Goal: Find specific page/section: Find specific page/section

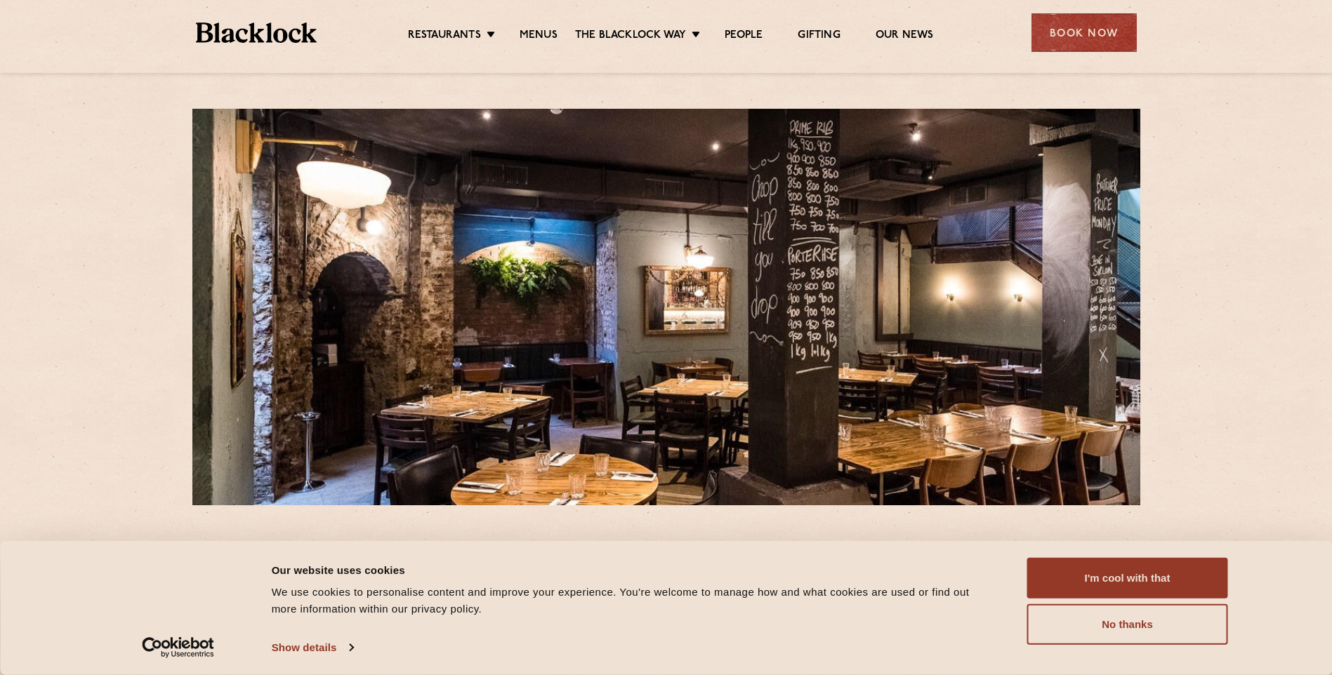
click at [1137, 599] on div "I'm cool with that Customize Allow selection No thanks" at bounding box center [1127, 601] width 201 height 87
click at [1145, 590] on button "I'm cool with that" at bounding box center [1127, 578] width 201 height 41
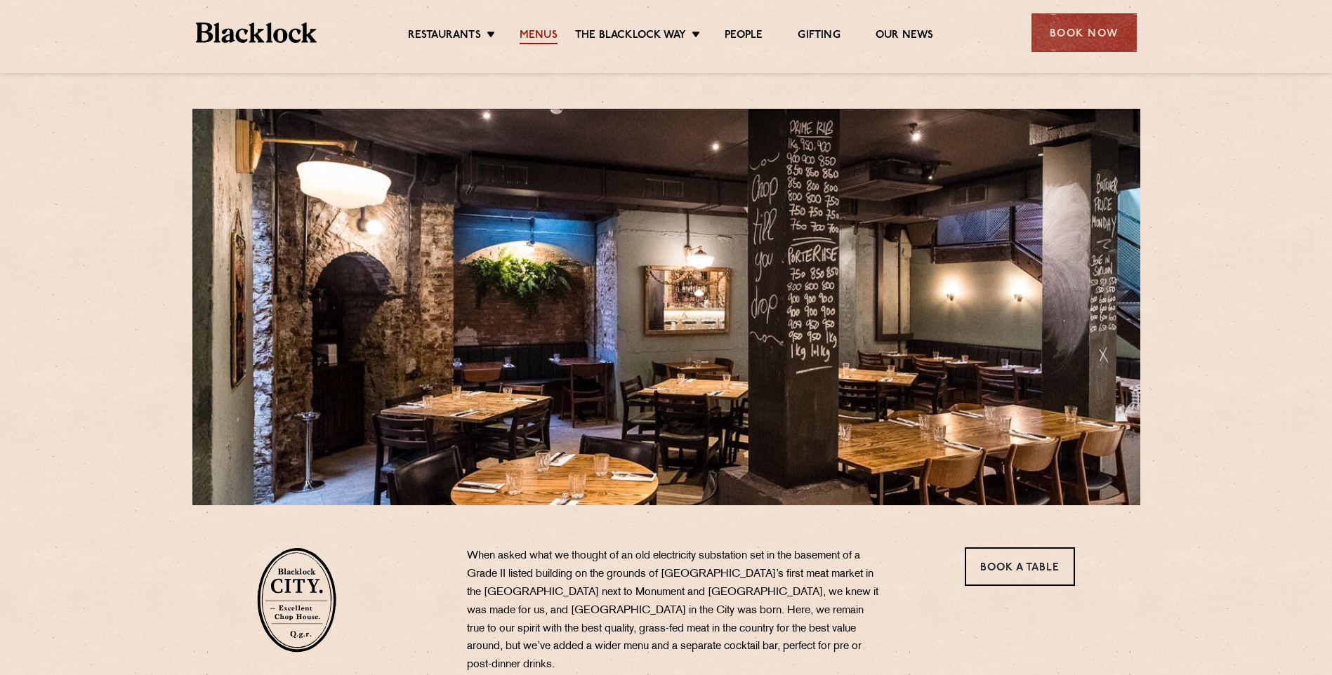
click at [541, 39] on link "Menus" at bounding box center [539, 36] width 38 height 15
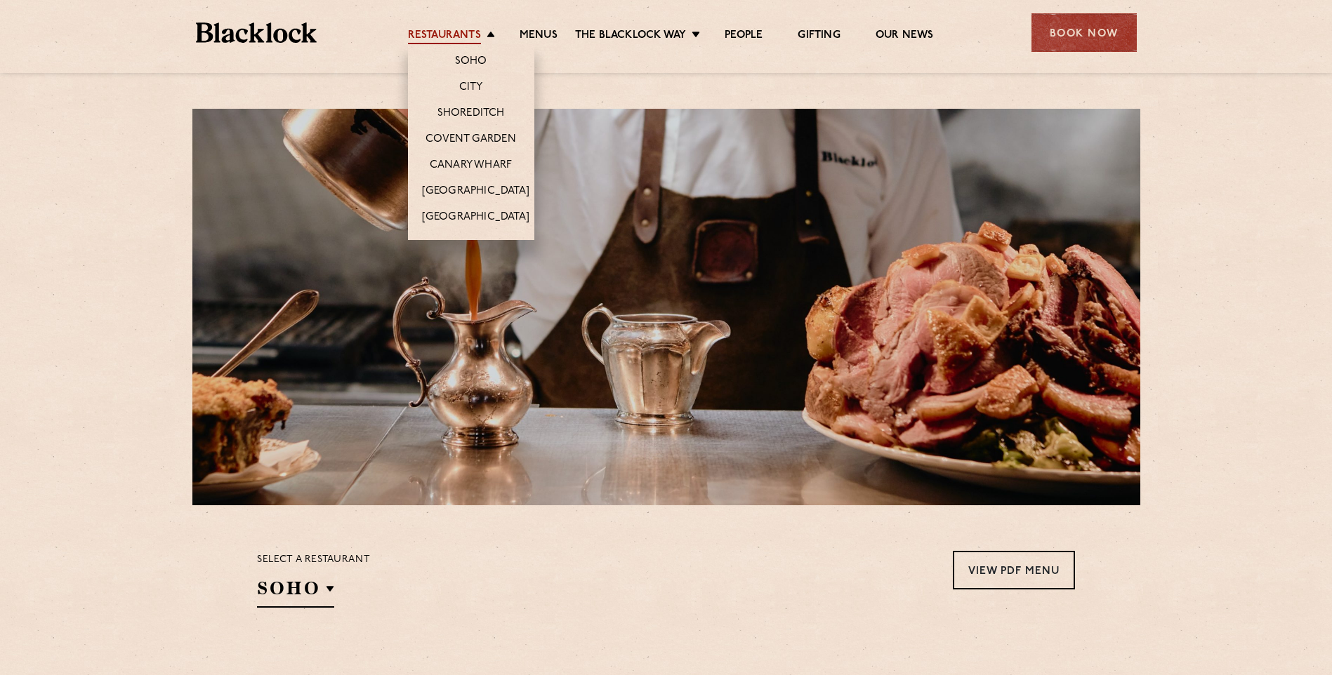
click at [443, 39] on link "Restaurants" at bounding box center [444, 36] width 73 height 15
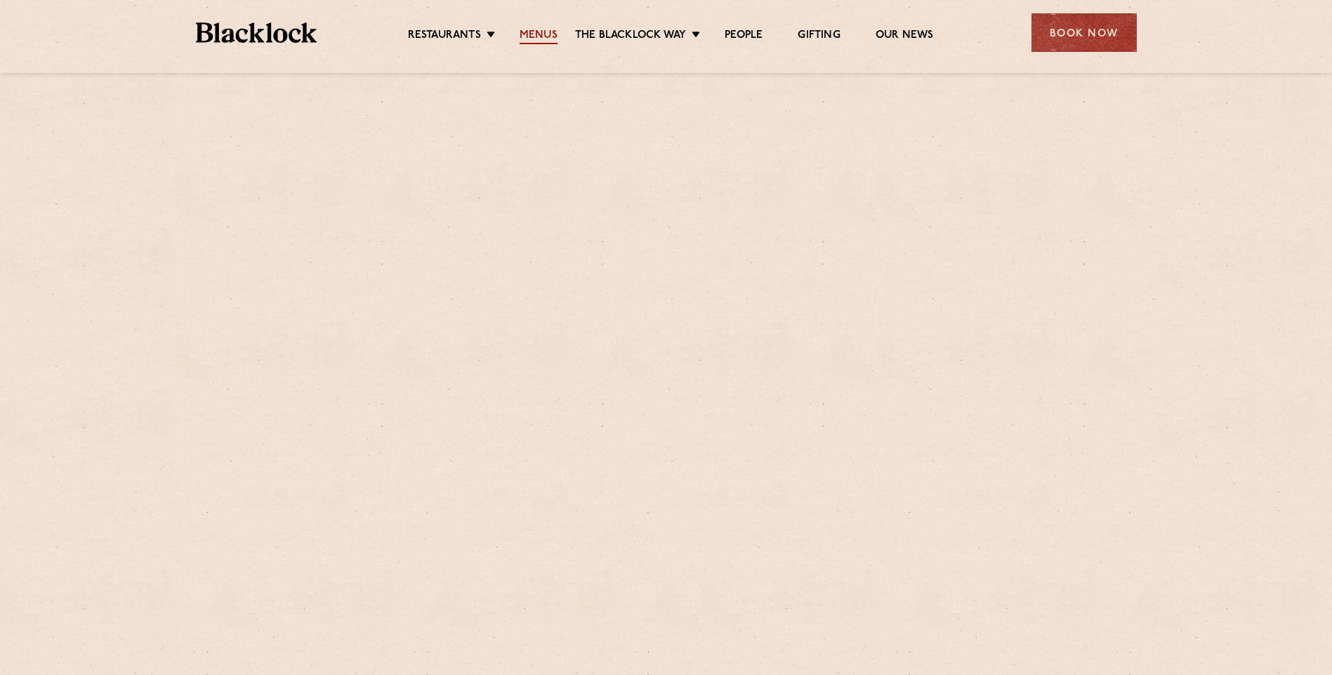
click at [523, 30] on link "Menus" at bounding box center [539, 36] width 38 height 15
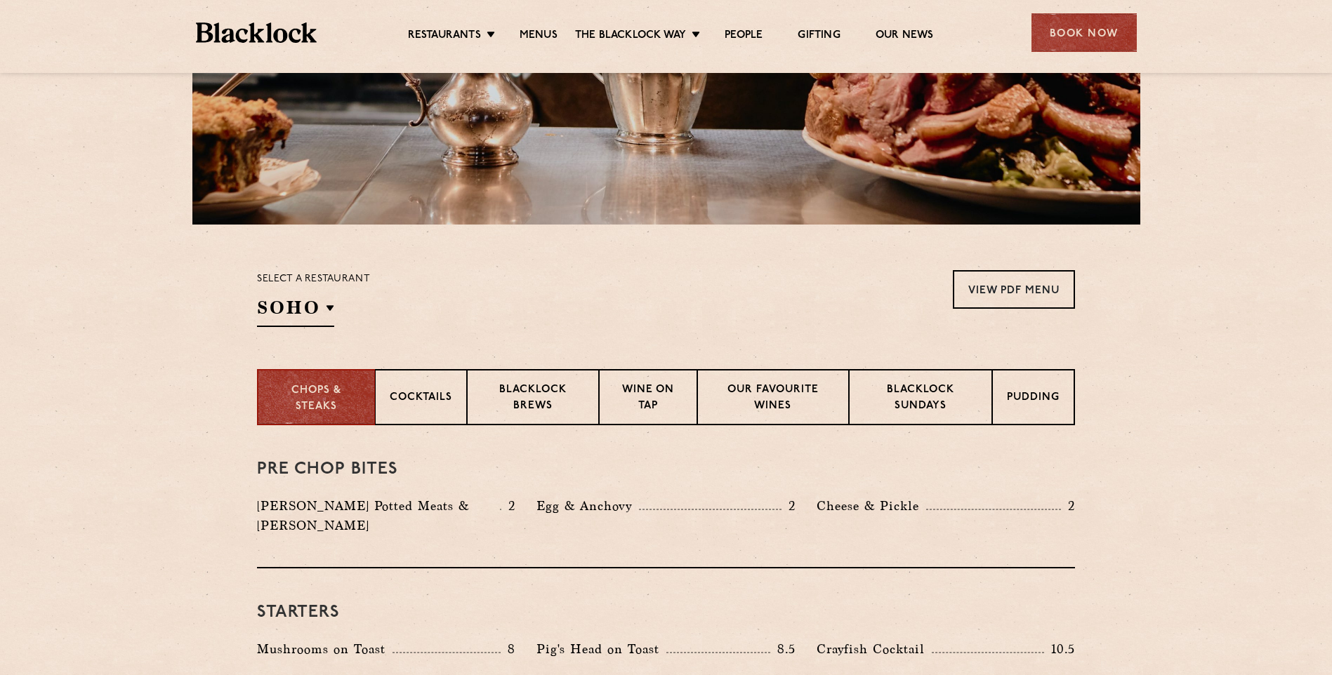
scroll to position [351, 0]
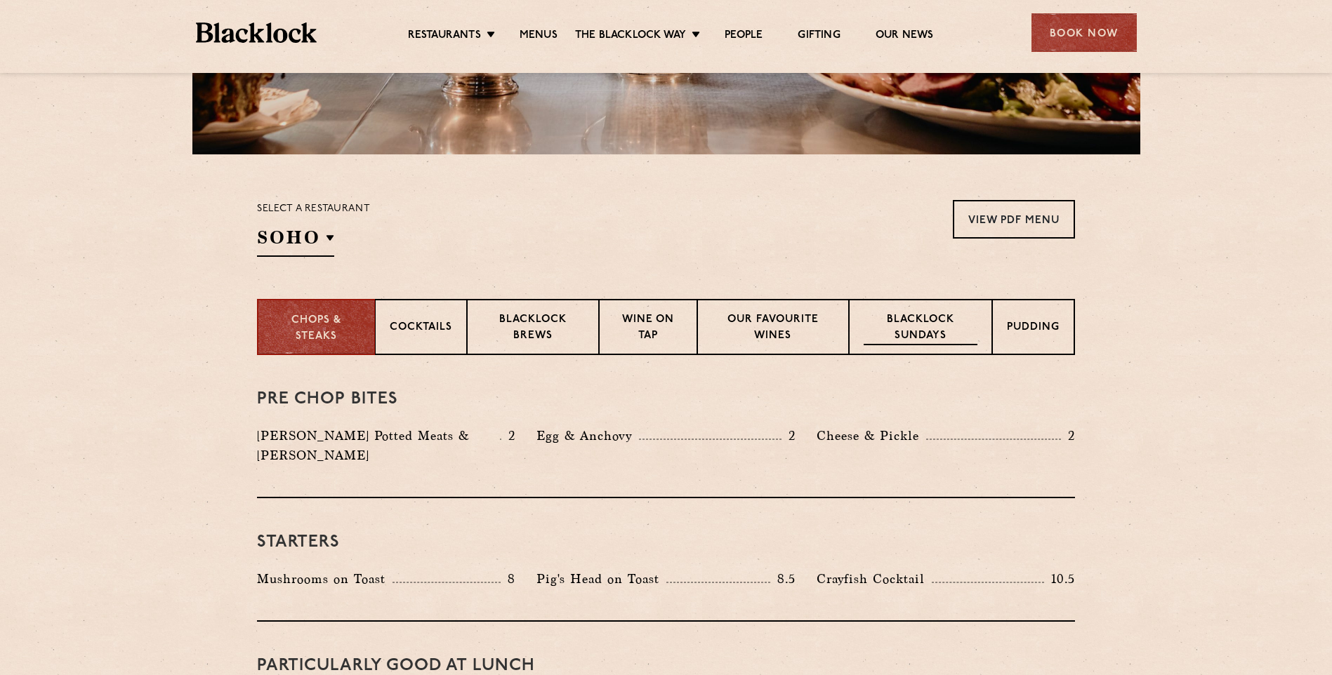
click at [887, 317] on p "Blacklock Sundays" at bounding box center [921, 328] width 114 height 33
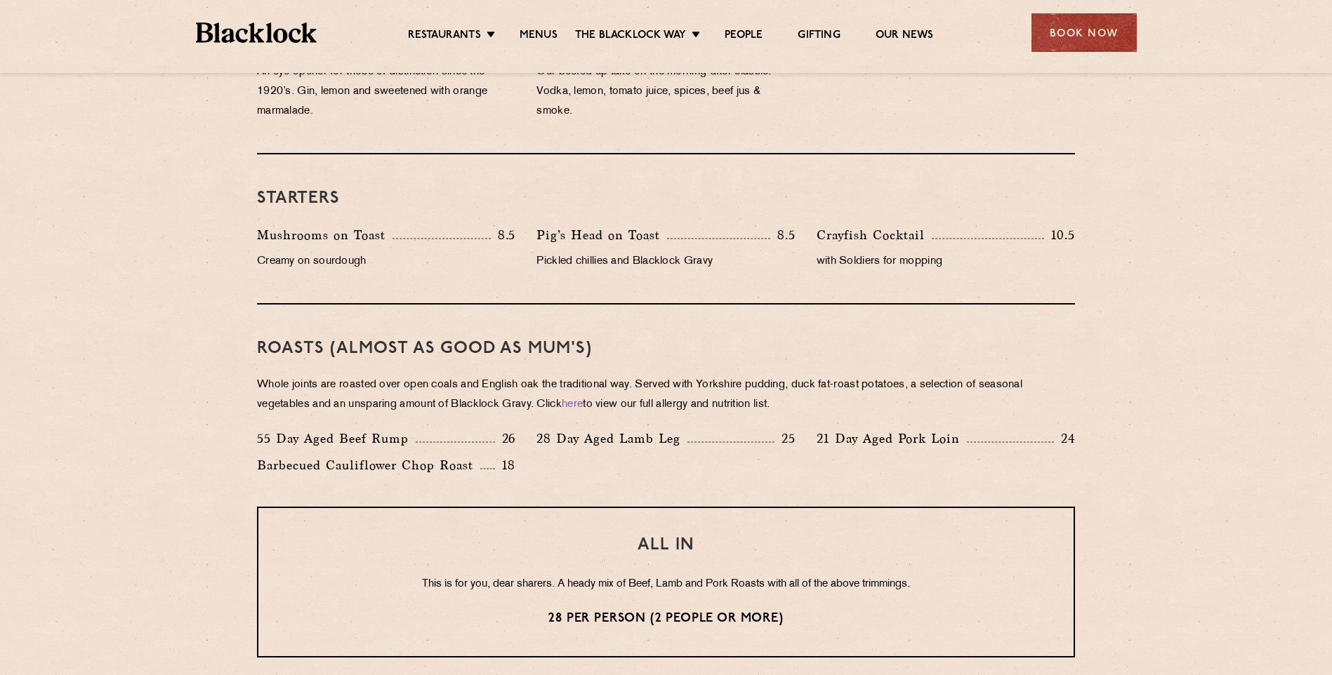
scroll to position [772, 0]
